Goal: Task Accomplishment & Management: Use online tool/utility

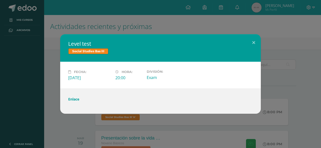
scroll to position [29, 0]
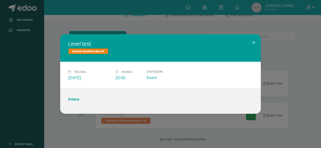
click at [284, 49] on div "Level test Social Studies Bas III Fecha: [DATE] Hora: 20:00 División: Exam" at bounding box center [160, 74] width 317 height 80
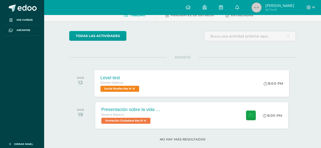
click at [243, 84] on div "Level test Noveno Básicos Social Studies Bas III 'A' 8:00 PM Level test Social …" at bounding box center [191, 83] width 195 height 27
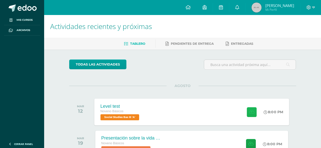
click at [254, 113] on button at bounding box center [251, 112] width 10 height 10
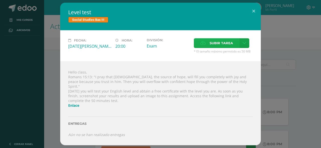
click at [225, 45] on span "Subir tarea" at bounding box center [220, 43] width 23 height 9
click at [0, 0] on input "Subir tarea" at bounding box center [0, 0] width 0 height 0
click at [231, 48] on span "Subir tarea" at bounding box center [220, 43] width 23 height 9
click at [0, 0] on input "Subir tarea" at bounding box center [0, 0] width 0 height 0
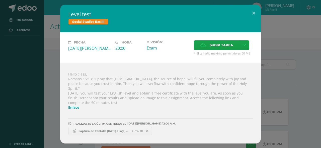
click at [41, 82] on div "Level test Social Studies Bas III Fecha: [DATE][PERSON_NAME] Hora: 20:00 Divisi…" at bounding box center [160, 74] width 317 height 139
